Goal: Task Accomplishment & Management: Manage account settings

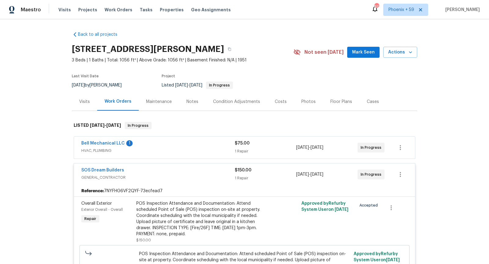
scroll to position [96, 0]
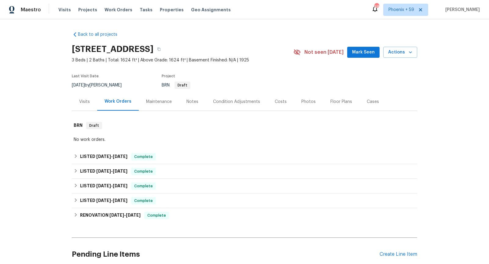
scroll to position [2, 0]
